Goal: Communication & Community: Answer question/provide support

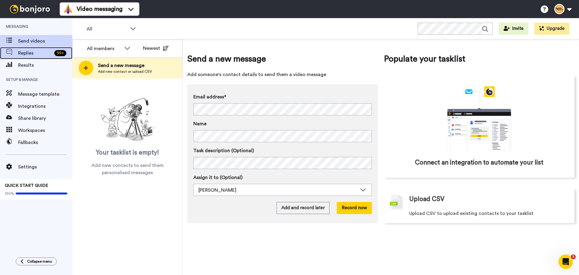
click at [22, 54] on span "Replies" at bounding box center [35, 52] width 34 height 7
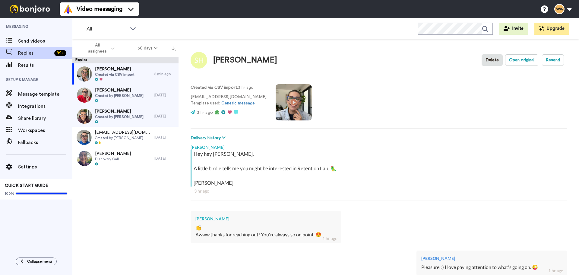
click at [104, 74] on span "Created via CSV import" at bounding box center [115, 74] width 40 height 5
type textarea "x"
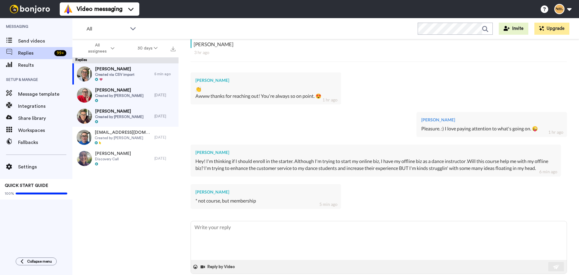
scroll to position [156, 0]
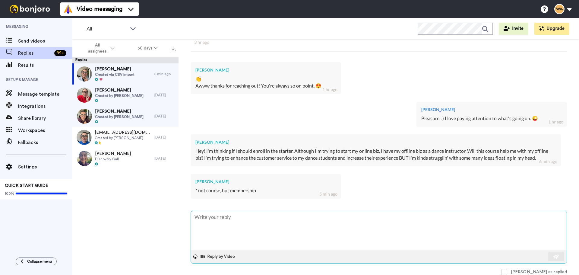
click at [236, 220] on textarea at bounding box center [379, 230] width 376 height 39
type textarea "GH"
type textarea "x"
type textarea "GHe"
type textarea "x"
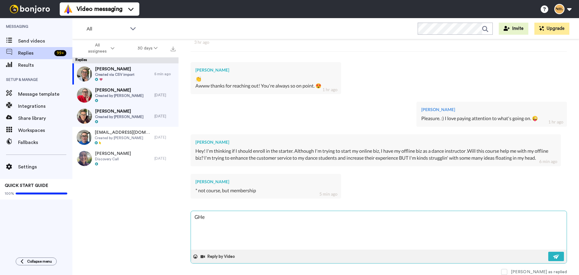
type textarea "GHey"
type textarea "x"
type textarea "GHey"
type textarea "x"
type textarea "GHey S"
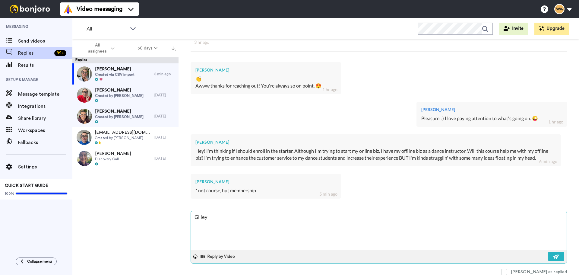
type textarea "x"
type textarea "[PERSON_NAME]"
type textarea "x"
type textarea "GHey San"
type textarea "x"
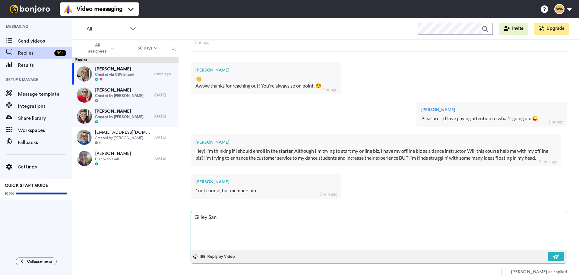
type textarea "GHey Sand"
type textarea "x"
type textarea "[PERSON_NAME]"
type textarea "x"
type textarea "[PERSON_NAME]"
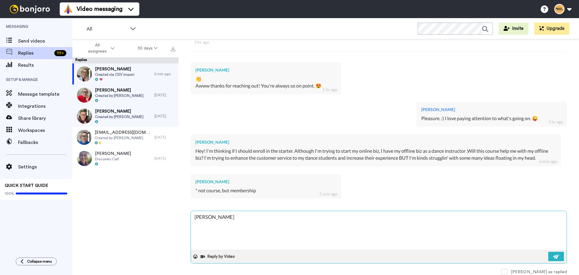
type textarea "x"
type textarea "[PERSON_NAME][MEDICAL_DATA]"
type textarea "x"
type textarea "[PERSON_NAME]"
type textarea "x"
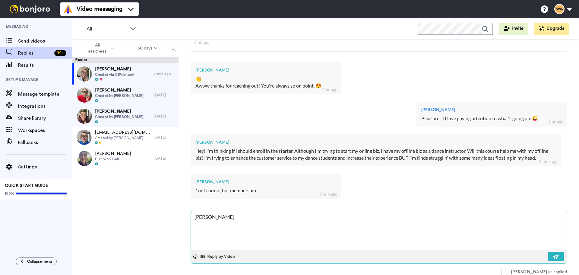
type textarea "[PERSON_NAME]"
type textarea "x"
type textarea "[PERSON_NAME],"
type textarea "x"
type textarea "[PERSON_NAME],"
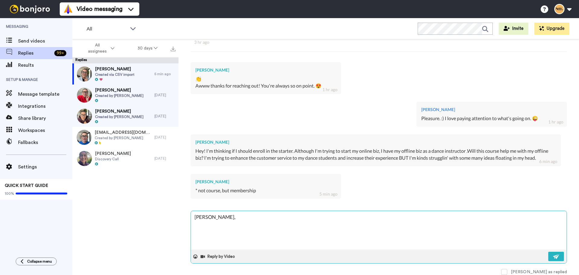
type textarea "x"
click at [199, 218] on textarea "[PERSON_NAME]," at bounding box center [379, 230] width 376 height 39
type textarea "Hey Sandrilia,"
type textarea "x"
click at [231, 220] on textarea "Hey Sandrilia," at bounding box center [379, 230] width 376 height 39
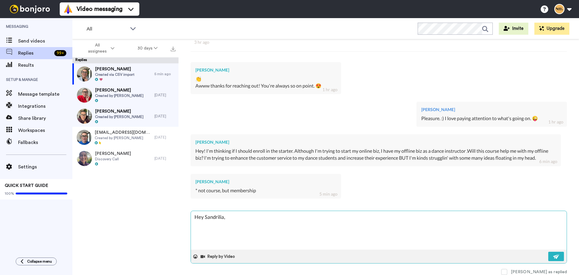
type textarea "Hey Sandrilia,"
type textarea "x"
type textarea "Hey Sandrilia,"
type textarea "x"
type textarea "Hey Sandrilia, T"
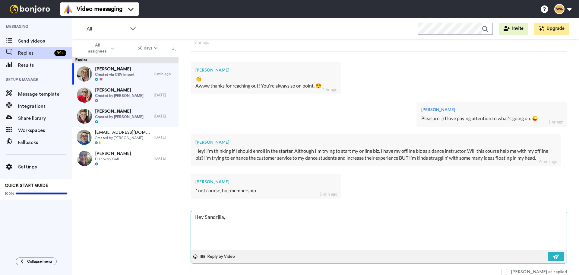
type textarea "x"
type textarea "Hey Sandrilia, Th"
type textarea "x"
type textarea "Hey Sandrilia, The"
type textarea "x"
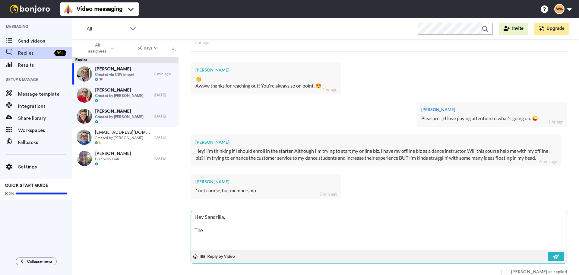
type textarea "Hey Sandrilia, The"
type textarea "x"
type textarea "Hey Sandrilia, The s"
type textarea "x"
type textarea "Hey Sandrilia, The st"
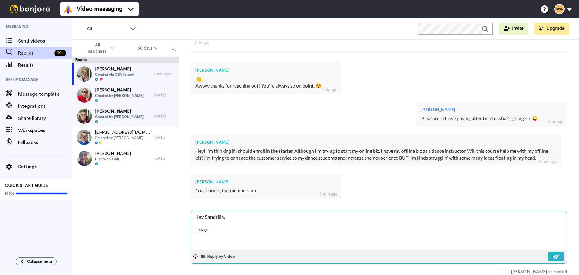
type textarea "x"
type textarea "Hey Sandrilia, The str"
type textarea "x"
type textarea "Hey Sandrilia, The stra"
type textarea "x"
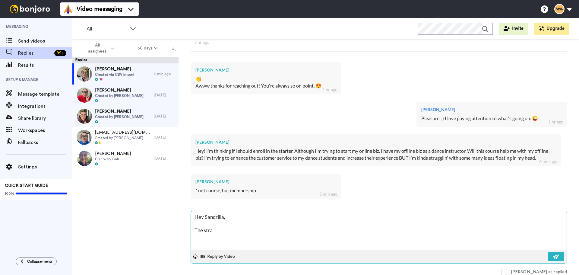
type textarea "Hey Sandrilia, The strat"
type textarea "x"
type textarea "Hey Sandrilia, The strate"
type textarea "x"
type textarea "Hey Sandrilia, The strateg"
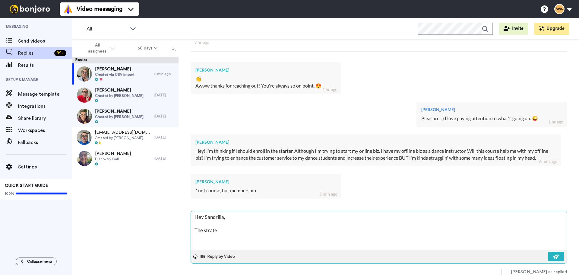
type textarea "x"
type textarea "Hey Sandrilia, The strategi"
type textarea "x"
type textarea "Hey Sandrilia, The strategie"
type textarea "x"
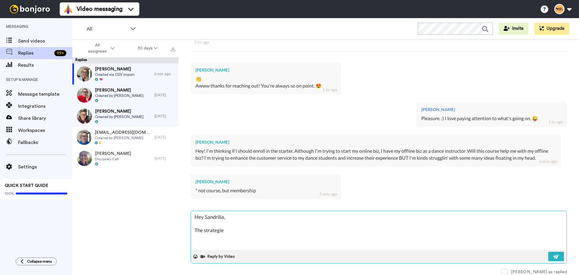
type textarea "Hey Sandrilia, The strategies"
type textarea "x"
type textarea "Hey Sandrilia, The strategies"
type textarea "x"
type textarea "Hey Sandrilia, The strategies a"
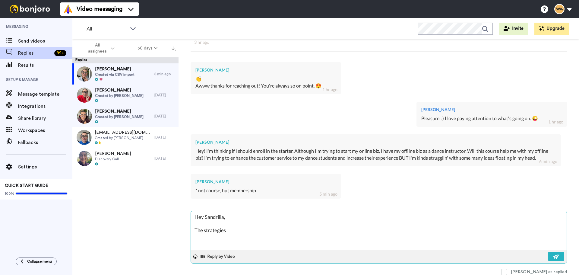
type textarea "x"
type textarea "Hey Sandrilia, The strategies ar"
type textarea "x"
type textarea "Hey Sandrilia, The strategies are"
type textarea "x"
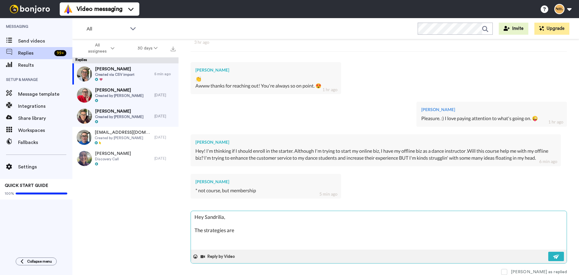
type textarea "Hey Sandrilia, The strategies are"
type textarea "x"
type textarea "Hey Sandrilia, The strategies are a"
type textarea "x"
type textarea "Hey Sandrilia, The strategies are ab"
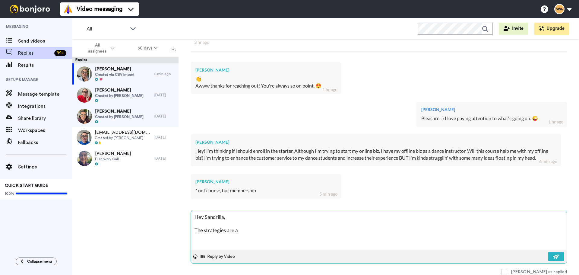
type textarea "x"
type textarea "Hey Sandrilia, The strategies are abs"
type textarea "x"
type textarea "Hey Sandrilia, The strategies are abso"
type textarea "x"
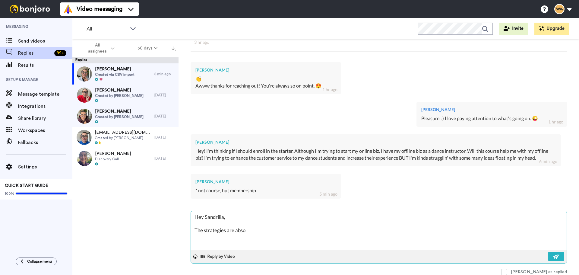
type textarea "Hey Sandrilia, The strategies are absol"
type textarea "x"
type textarea "Hey Sandrilia, The strategies are absolu"
type textarea "x"
type textarea "Hey Sandrilia, The strategies are absolut"
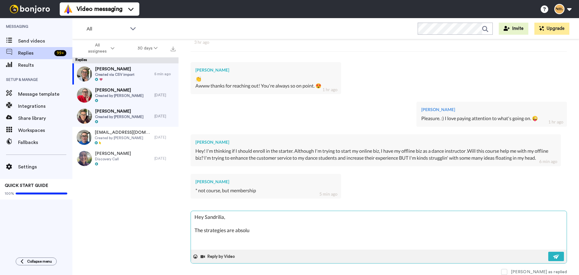
type textarea "x"
type textarea "Hey Sandrilia, The strategies are absolute"
type textarea "x"
type textarea "Hey Sandrilia, The strategies are absolutel"
type textarea "x"
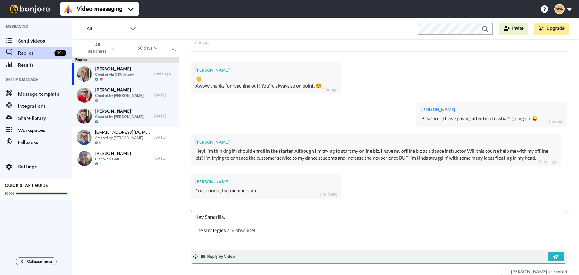
type textarea "Hey Sandrilia, The strategies are absolutely"
type textarea "x"
type textarea "Hey Sandrilia, The strategies are absolutely"
type textarea "x"
type textarea "Hey Sandrilia, The strategies are absolutely d"
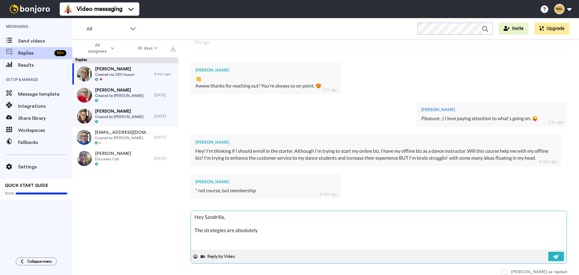
type textarea "x"
type textarea "Hey Sandrilia, The strategies are absolutely ds"
type textarea "x"
type textarea "Hey Sandrilia, The strategies are absolutely d"
type textarea "x"
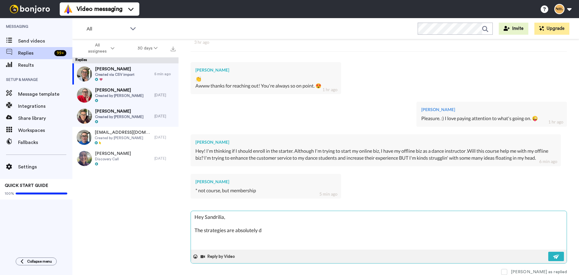
type textarea "Hey Sandrilia, The strategies are absolutely de"
type textarea "x"
type textarea "Hey Sandrilia, The strategies are absolutely des"
type textarea "x"
type textarea "Hey Sandrilia, The strategies are absolutely desi"
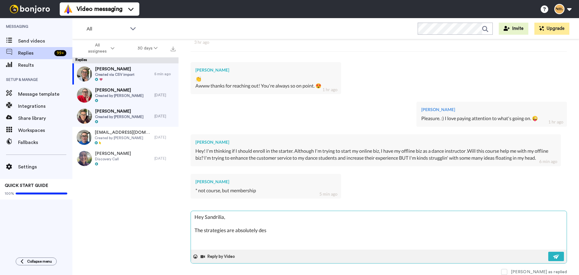
type textarea "x"
type textarea "Hey Sandrilia, The strategies are absolutely desig"
type textarea "x"
type textarea "Hey Sandrilia, The strategies are absolutely design"
type textarea "x"
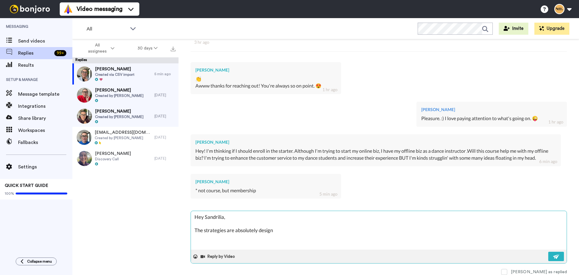
type textarea "Hey Sandrilia, The strategies are absolutely designe"
type textarea "x"
type textarea "Hey Sandrilia, The strategies are absolutely designed"
type textarea "x"
type textarea "Hey Sandrilia, The strategies are absolutely designed"
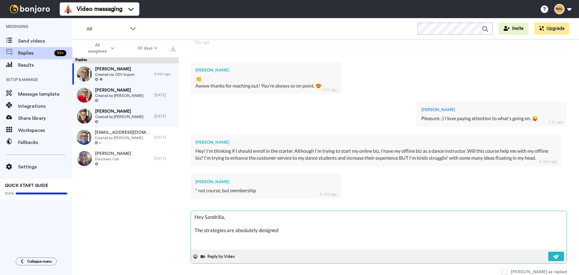
type textarea "x"
type textarea "Hey Sandrilia, The strategies are absolutely designed to"
type textarea "x"
type textarea "Hey Sandrilia, The strategies are absolutely designed to"
type textarea "x"
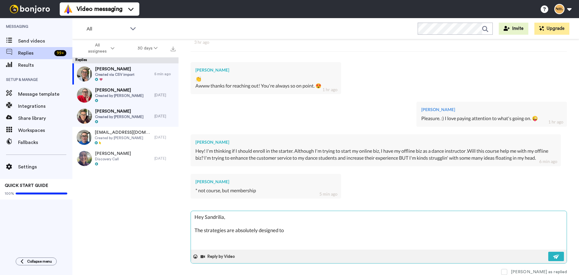
type textarea "Hey Sandrilia, The strategies are absolutely designed to a"
type textarea "x"
type textarea "Hey Sandrilia, The strategies are absolutely designed to al"
type textarea "x"
type textarea "Hey Sandrilia, The strategies are absolutely designed to als"
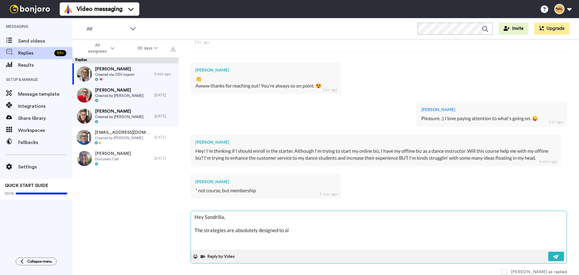
type textarea "x"
type textarea "Hey Sandrilia, The strategies are absolutely designed to also"
type textarea "x"
type textarea "Hey Sandrilia, The strategies are absolutely designed to also"
type textarea "x"
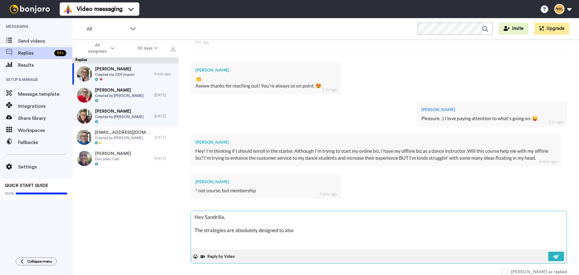
type textarea "Hey Sandrilia, The strategies are absolutely designed to also w"
type textarea "x"
type textarea "Hey Sandrilia, The strategies are absolutely designed to also wo"
type textarea "x"
type textarea "Hey Sandrilia, The strategies are absolutely designed to also wor"
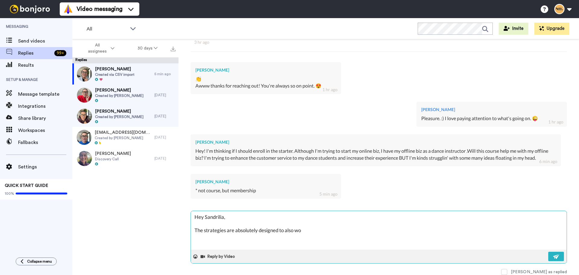
type textarea "x"
type textarea "Hey Sandrilia, The strategies are absolutely designed to also work"
type textarea "x"
type textarea "Hey Sandrilia, The strategies are absolutely designed to also work"
type textarea "x"
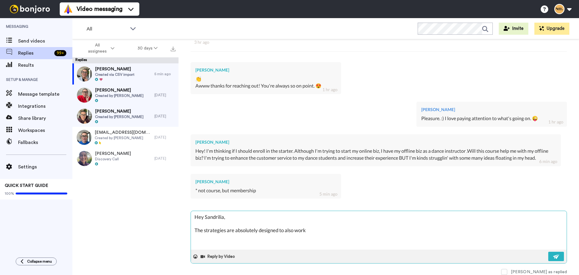
type textarea "Hey Sandrilia, The strategies are absolutely designed to also work w"
type textarea "x"
type textarea "Hey Sandrilia, The strategies are absolutely designed to also work wi"
type textarea "x"
type textarea "Hey Sandrilia, The strategies are absolutely designed to also work wit"
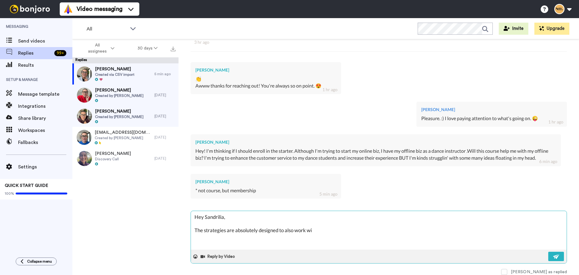
type textarea "x"
type textarea "Hey Sandrilia, The strategies are absolutely designed to also work with"
type textarea "x"
type textarea "Hey Sandrilia, The strategies are absolutely designed to also work with"
type textarea "x"
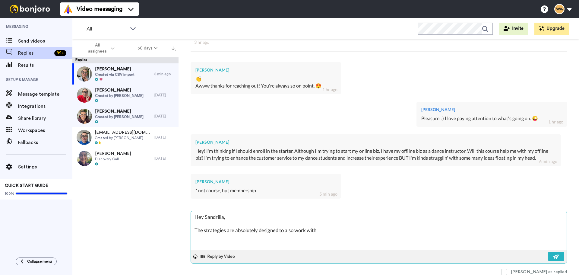
type textarea "Hey Sandrilia, The strategies are absolutely designed to also work with"
type textarea "x"
type textarea "Hey Sandrilia, The strategies are absolutely designed to also work wit"
type textarea "x"
type textarea "Hey Sandrilia, The strategies are absolutely designed to also work wi"
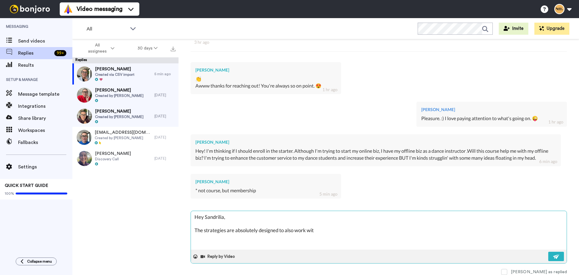
type textarea "x"
type textarea "Hey Sandrilia, The strategies are absolutely designed to also work w"
type textarea "x"
type textarea "Hey Sandrilia, The strategies are absolutely designed to also work"
type textarea "x"
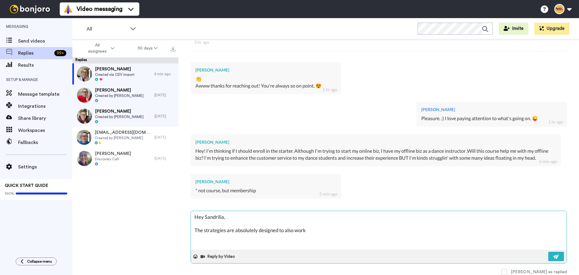
type textarea "Hey Sandrilia, The strategies are absolutely designed to also work f"
type textarea "x"
type textarea "Hey Sandrilia, The strategies are absolutely designed to also work fo"
type textarea "x"
type textarea "Hey Sandrilia, The strategies are absolutely designed to also work for"
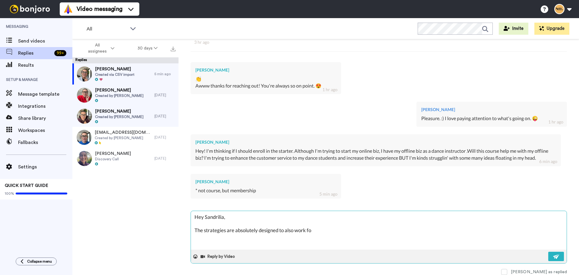
type textarea "x"
type textarea "Hey Sandrilia, The strategies are absolutely designed to also work for"
type textarea "x"
type textarea "Hey Sandrilia, The strategies are absolutely designed to also work for s"
type textarea "x"
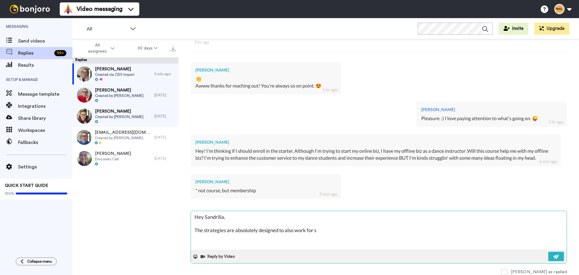
type textarea "Hey Sandrilia, The strategies are absolutely designed to also work for se"
type textarea "x"
type textarea "Hey Sandrilia, The strategies are absolutely designed to also work for ser"
type textarea "x"
type textarea "Hey Sandrilia, The strategies are absolutely designed to also work for serv"
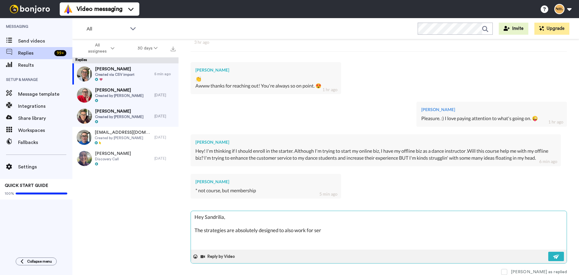
type textarea "x"
type textarea "Hey Sandrilia, The strategies are absolutely designed to also work for servi"
type textarea "x"
type textarea "Hey Sandrilia, The strategies are absolutely designed to also work for servic"
type textarea "x"
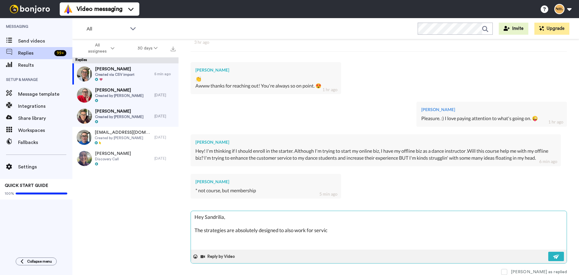
type textarea "Hey Sandrilia, The strategies are absolutely designed to also work for service"
type textarea "x"
type textarea "Hey Sandrilia, The strategies are absolutely designed to also work for service"
type textarea "x"
type textarea "Hey Sandrilia, The strategies are absolutely designed to also work for service p"
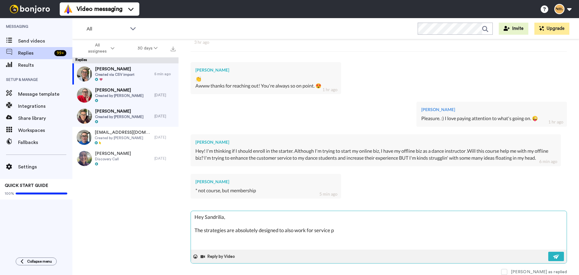
type textarea "x"
type textarea "Hey Sandrilia, The strategies are absolutely designed to also work for service …"
type textarea "x"
type textarea "Hey Sandrilia, The strategies are absolutely designed to also work for service …"
type textarea "x"
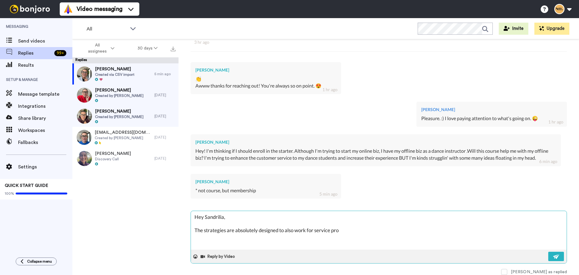
type textarea "Hey Sandrilia, The strategies are absolutely designed to also work for service …"
type textarea "x"
type textarea "Hey Sandrilia, The strategies are absolutely designed to also work for service …"
type textarea "x"
type textarea "Hey Sandrilia, The strategies are absolutely designed to also work for service …"
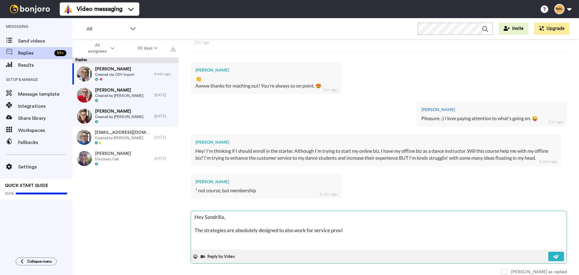
type textarea "x"
type textarea "Hey Sandrilia, The strategies are absolutely designed to also work for service …"
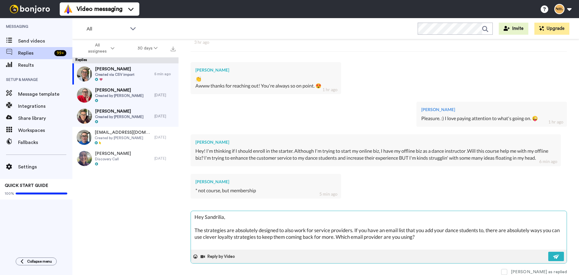
click at [486, 231] on textarea "Hey Sandrilia, The strategies are absolutely designed to also work for service …" at bounding box center [379, 230] width 376 height 39
click at [398, 237] on textarea "Hey Sandrilia, The strategies are absolutely designed to also work for service …" at bounding box center [379, 230] width 376 height 39
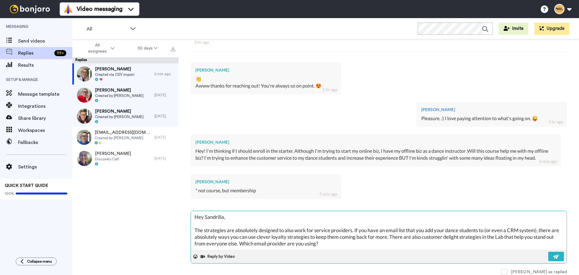
scroll to position [6, 0]
click at [346, 237] on textarea "Hey Sandrilia, The strategies are absolutely designed to also work for service …" at bounding box center [379, 230] width 376 height 39
click at [309, 238] on textarea "Hey Sandrilia, The strategies are absolutely designed to also work for service …" at bounding box center [379, 230] width 376 height 39
click at [474, 234] on textarea "Hey Sandrilia, The strategies are absolutely designed to also work for service …" at bounding box center [379, 230] width 376 height 39
click at [473, 241] on textarea "Hey Sandrilia, The strategies are absolutely designed to also work for service …" at bounding box center [379, 230] width 376 height 39
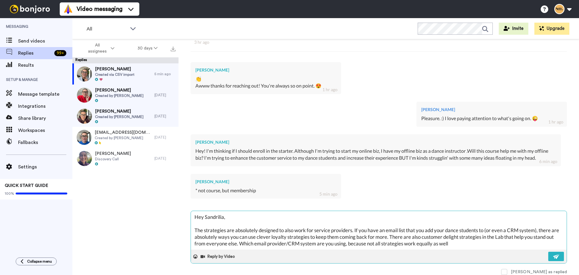
click at [473, 239] on textarea "Hey Sandrilia, The strategies are absolutely designed to also work for service …" at bounding box center [379, 230] width 376 height 39
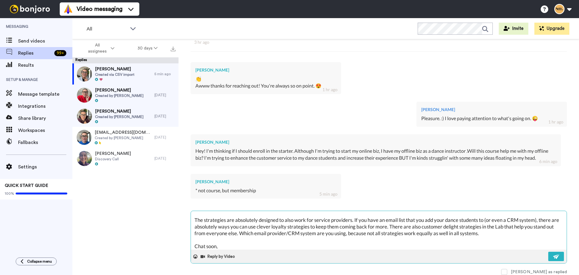
scroll to position [17, 0]
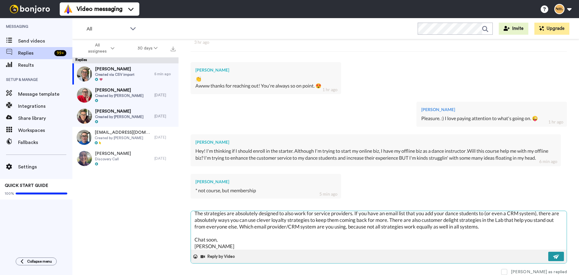
click at [557, 257] on button at bounding box center [557, 256] width 16 height 9
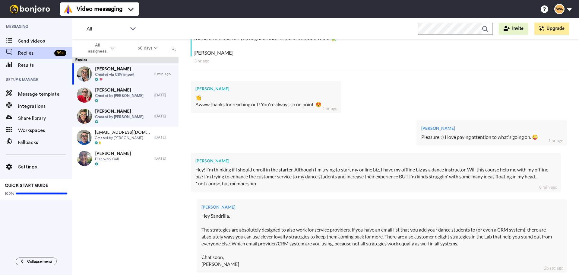
scroll to position [156, 0]
